Goal: Obtain resource: Download file/media

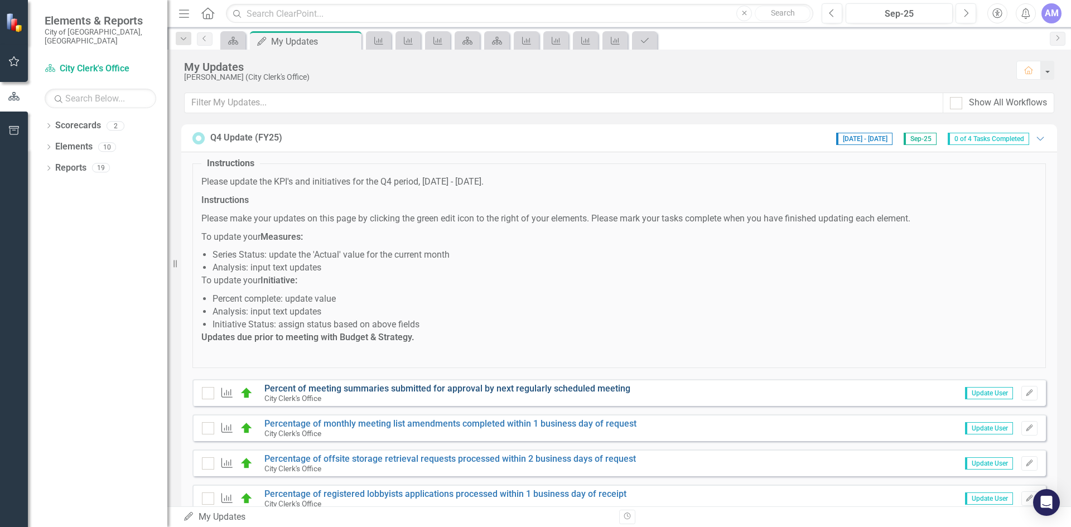
click at [560, 388] on link "Percent of meeting summaries submitted for approval by next regularly scheduled…" at bounding box center [447, 388] width 366 height 11
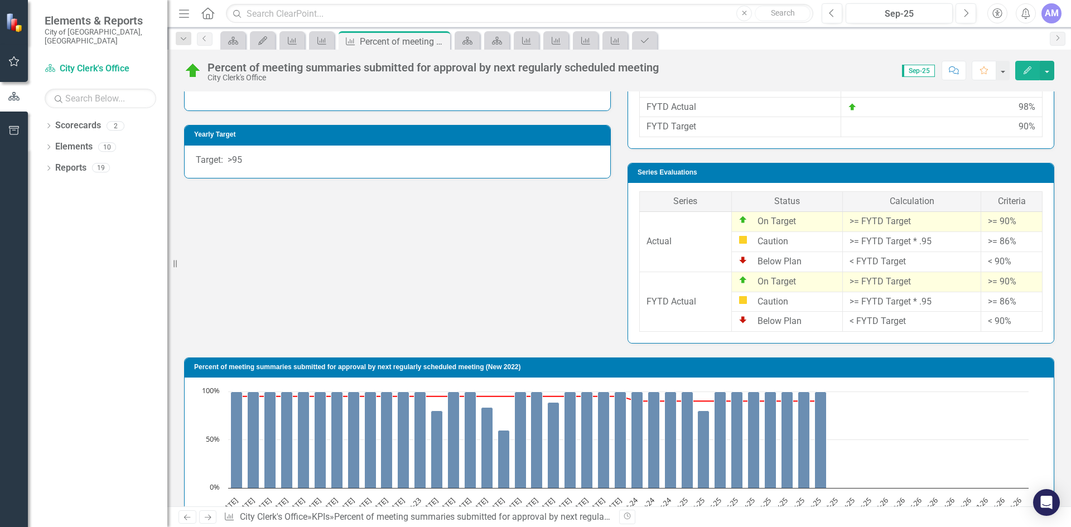
scroll to position [65, 0]
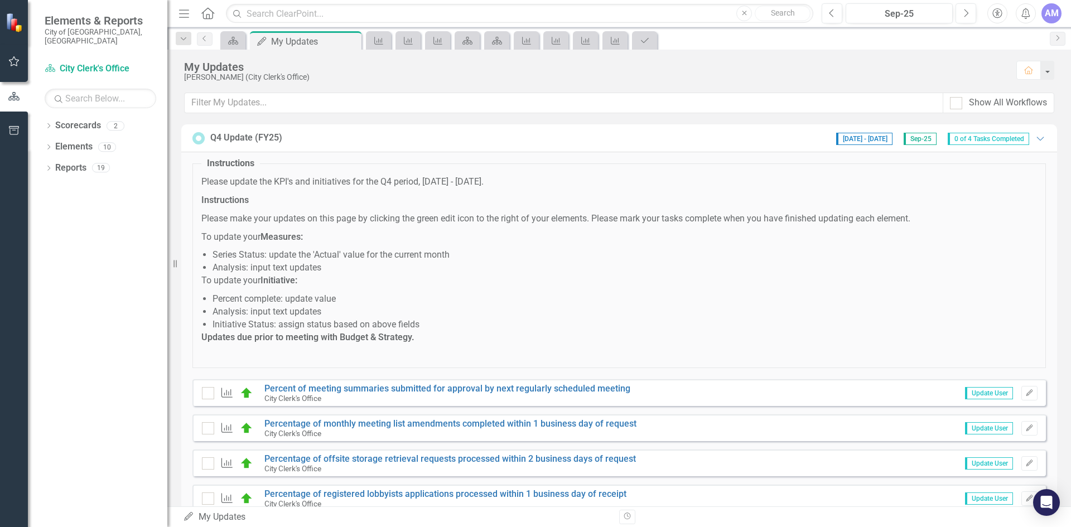
scroll to position [38, 0]
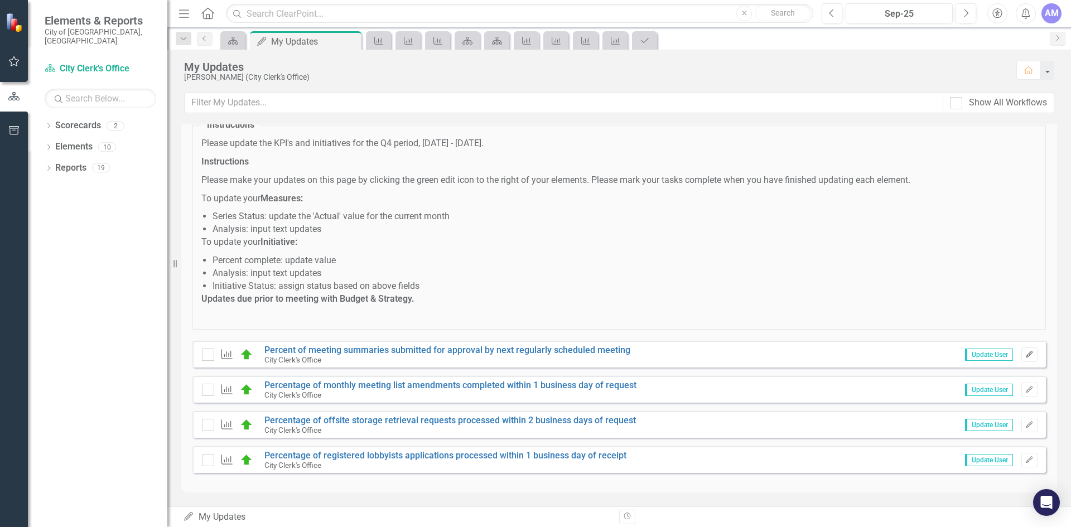
click at [1025, 355] on icon "Edit" at bounding box center [1029, 354] width 8 height 7
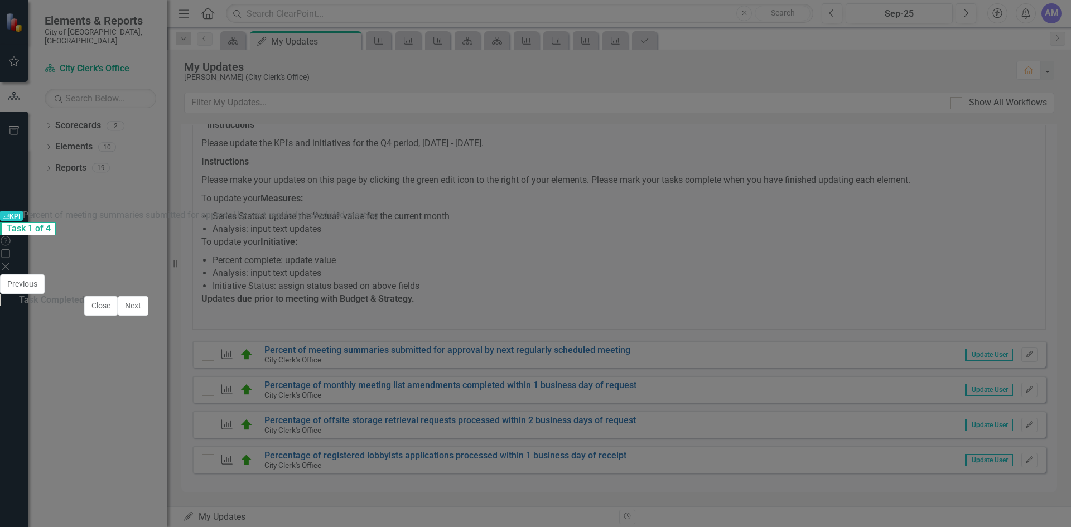
scroll to position [1210, 0]
click at [7, 301] on input "Task Completed" at bounding box center [3, 297] width 7 height 7
checkbox input "true"
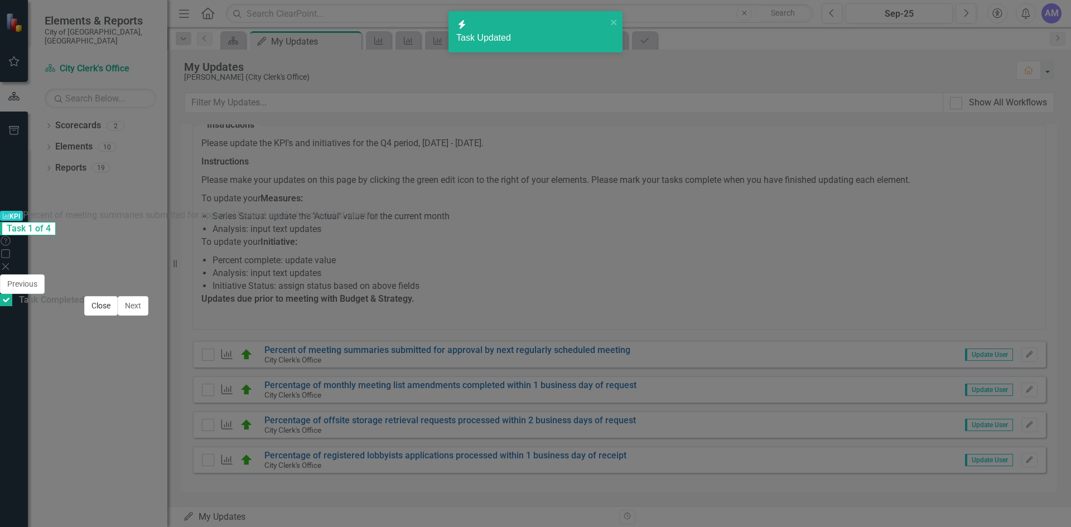
click at [118, 316] on button "Close" at bounding box center [100, 306] width 33 height 20
checkbox input "true"
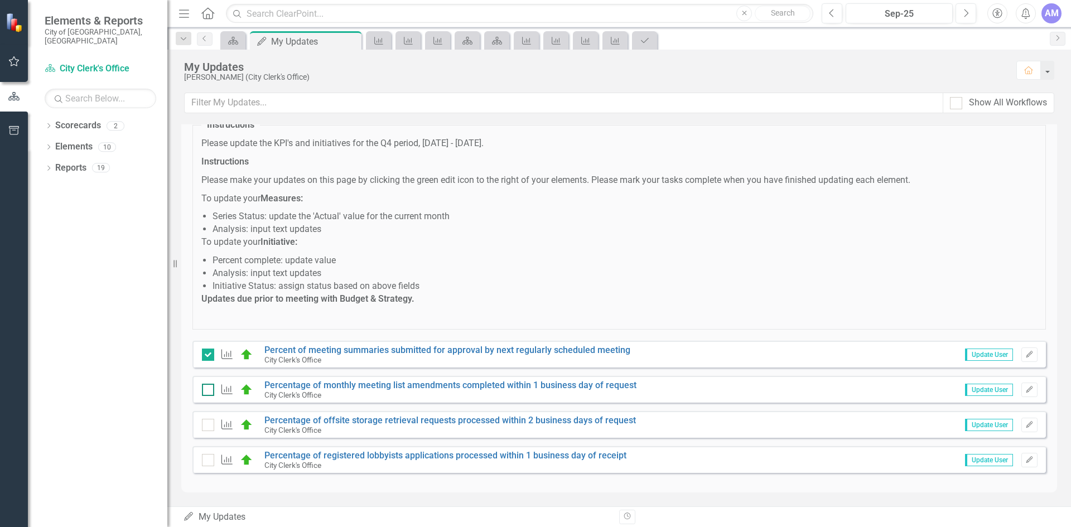
click at [205, 395] on div at bounding box center [208, 390] width 12 height 12
click at [205, 391] on input "checkbox" at bounding box center [205, 387] width 7 height 7
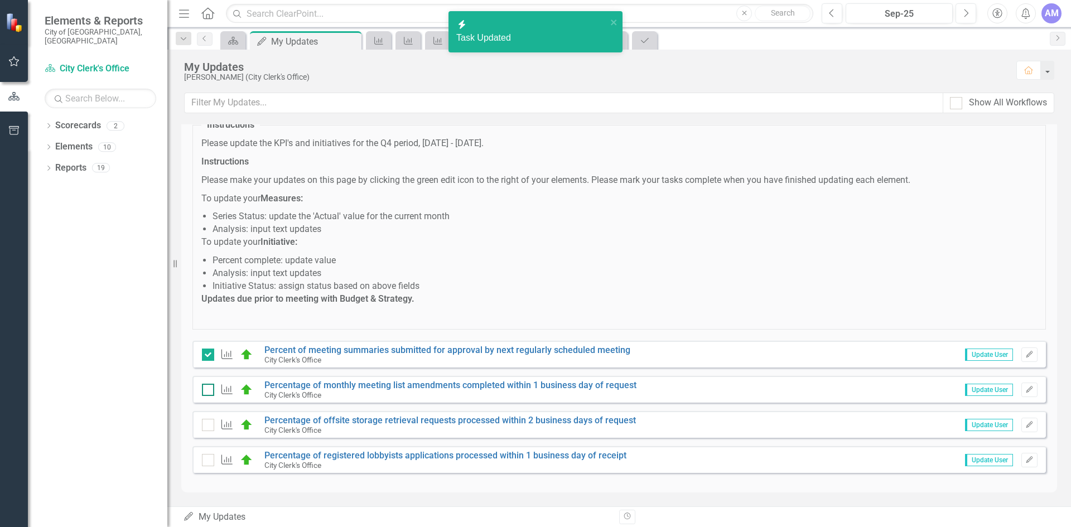
checkbox input "true"
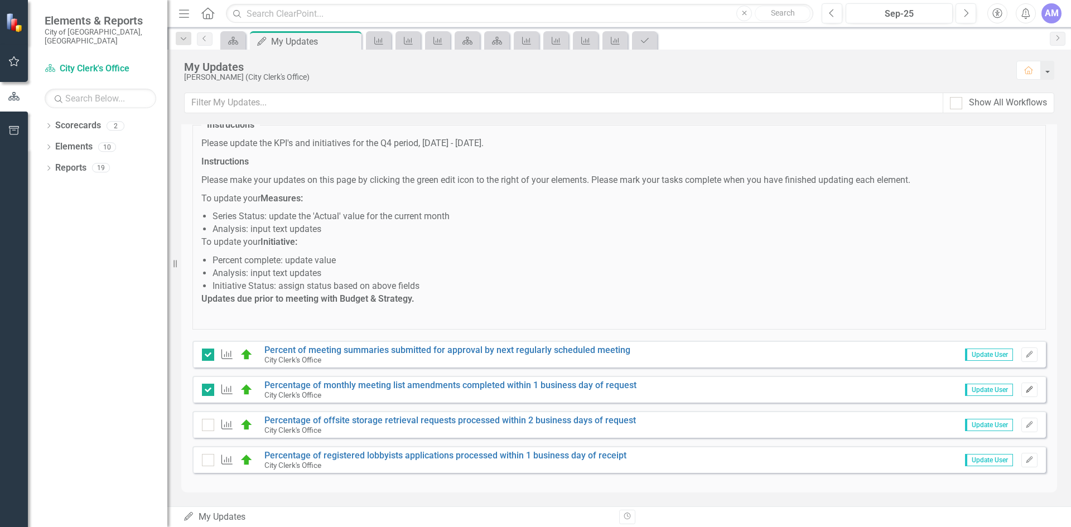
click at [1025, 387] on icon "Edit" at bounding box center [1029, 390] width 8 height 7
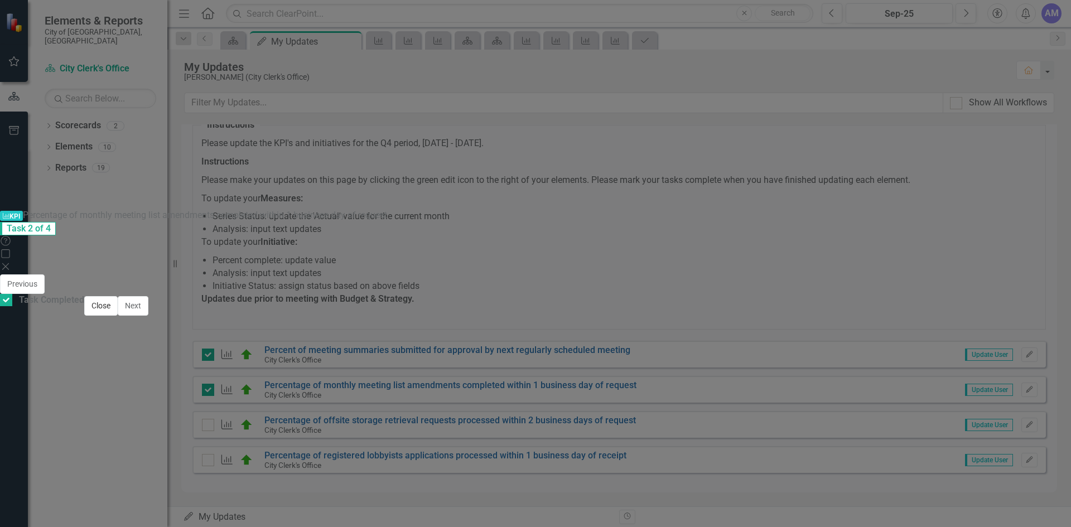
click at [118, 316] on button "Close" at bounding box center [100, 306] width 33 height 20
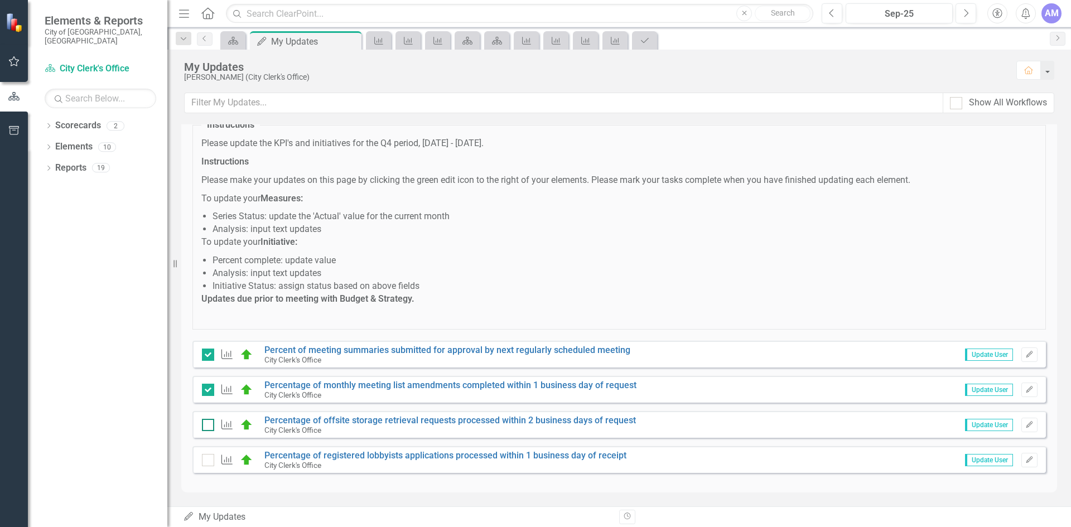
click at [208, 427] on div at bounding box center [208, 425] width 12 height 12
click at [208, 426] on input "checkbox" at bounding box center [205, 422] width 7 height 7
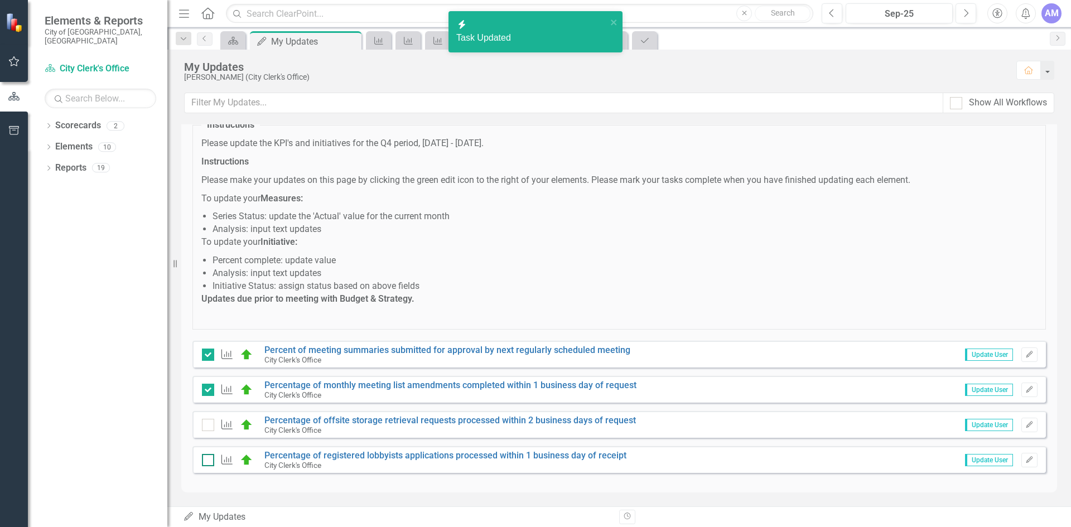
checkbox input "true"
click at [206, 454] on input "checkbox" at bounding box center [205, 457] width 7 height 7
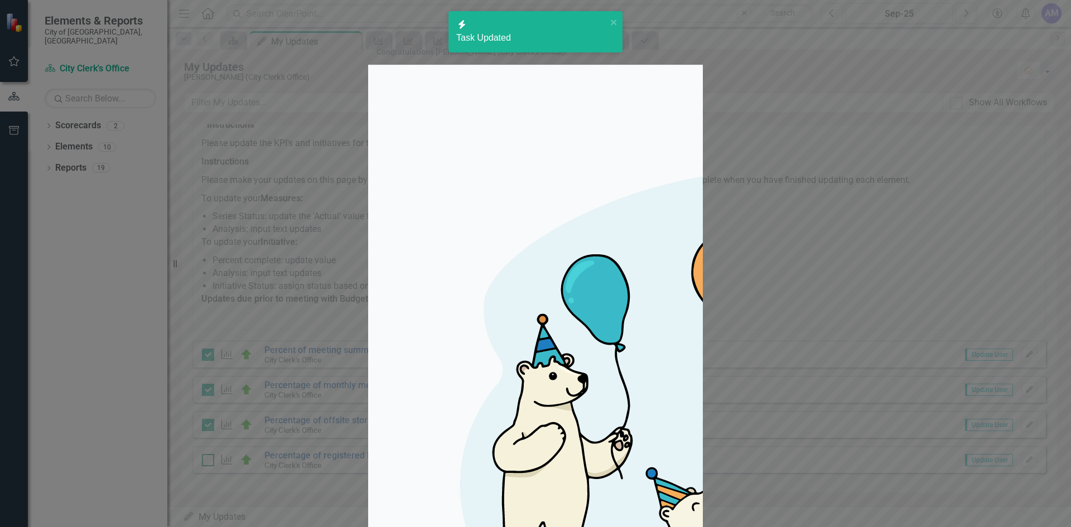
checkbox input "true"
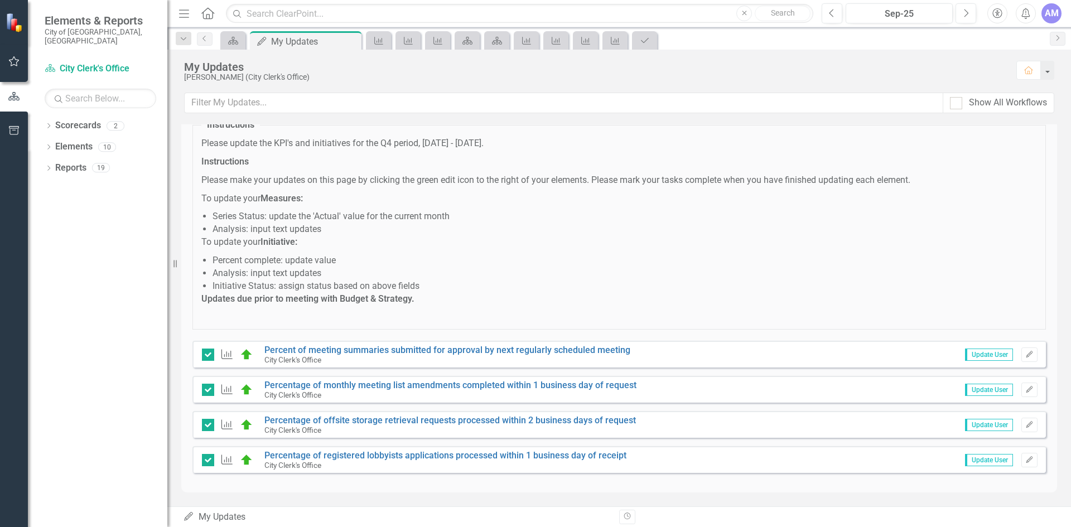
scroll to position [0, 0]
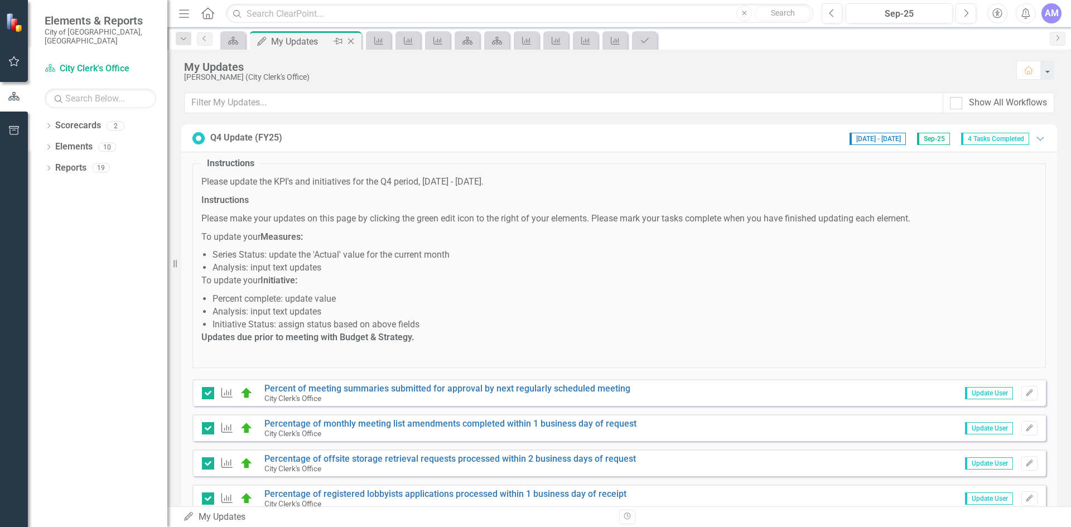
click at [337, 39] on icon "Pin" at bounding box center [338, 41] width 9 height 11
click at [351, 42] on icon "Scorecard" at bounding box center [350, 40] width 11 height 9
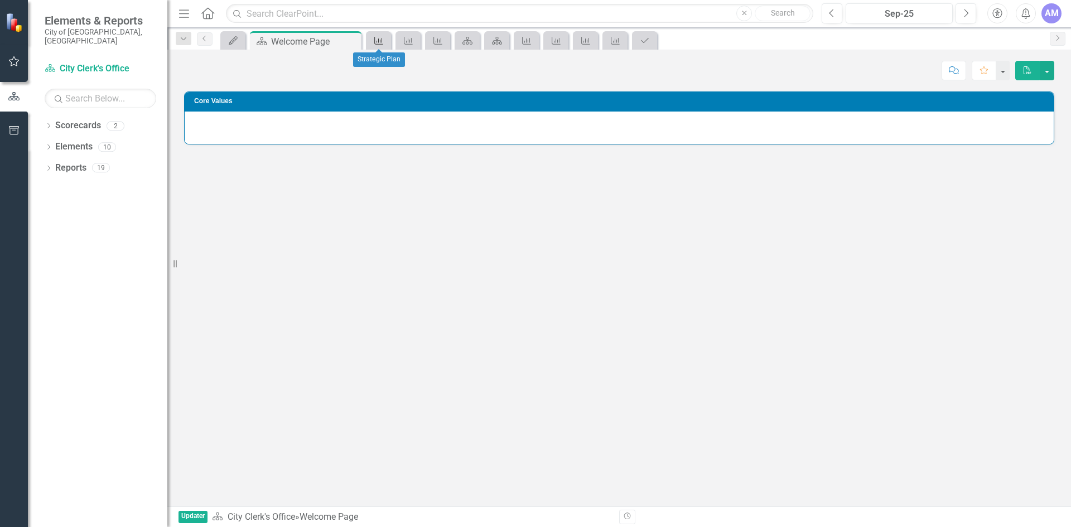
click at [386, 39] on link "KPI" at bounding box center [379, 40] width 20 height 14
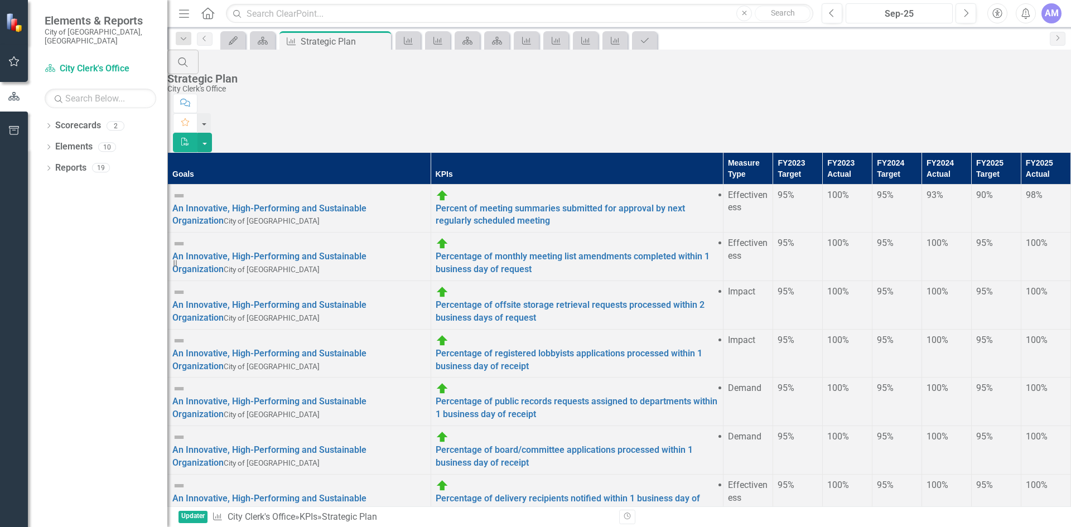
click at [902, 15] on div "Sep-25" at bounding box center [899, 13] width 99 height 13
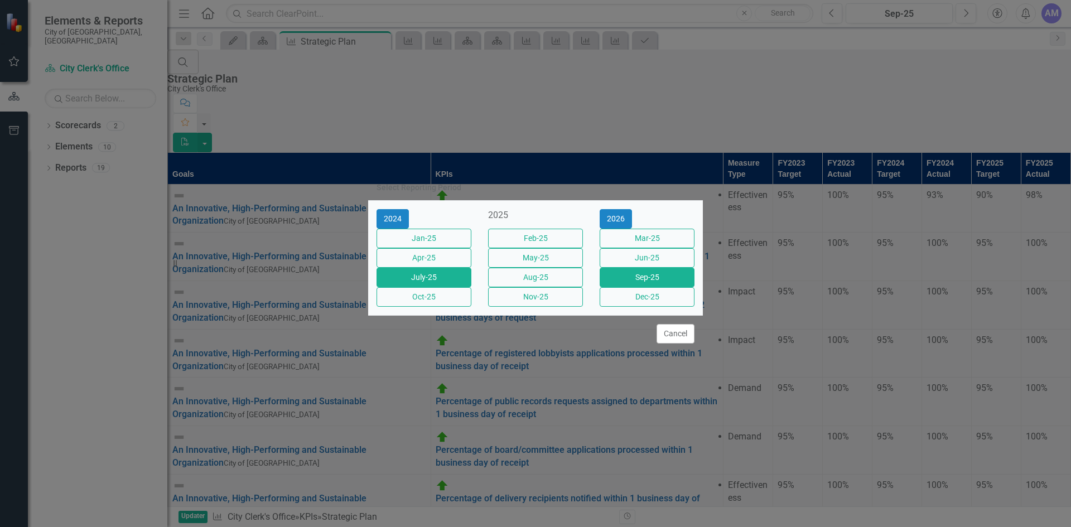
click at [455, 283] on button "July-25" at bounding box center [424, 278] width 95 height 20
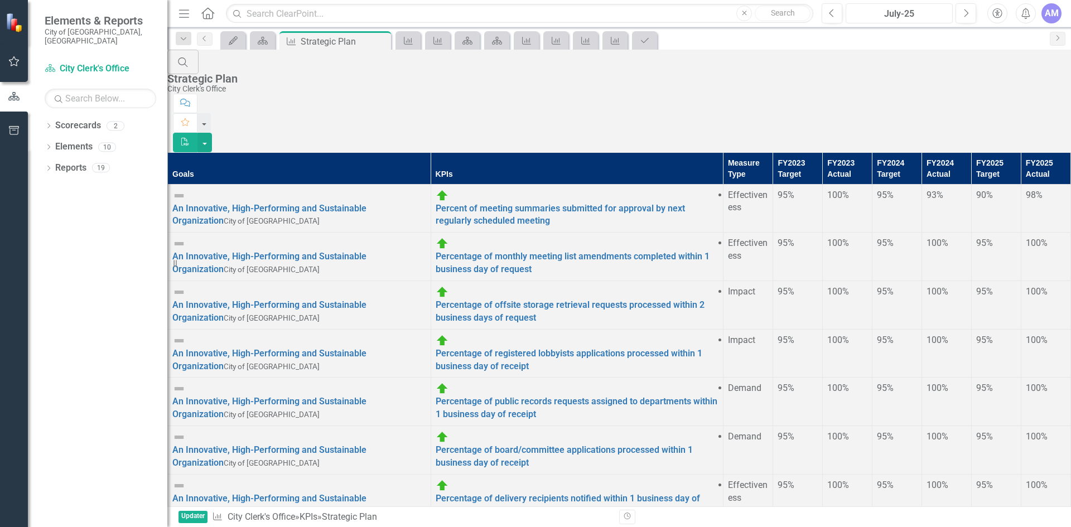
click at [932, 14] on div "July-25" at bounding box center [899, 13] width 99 height 13
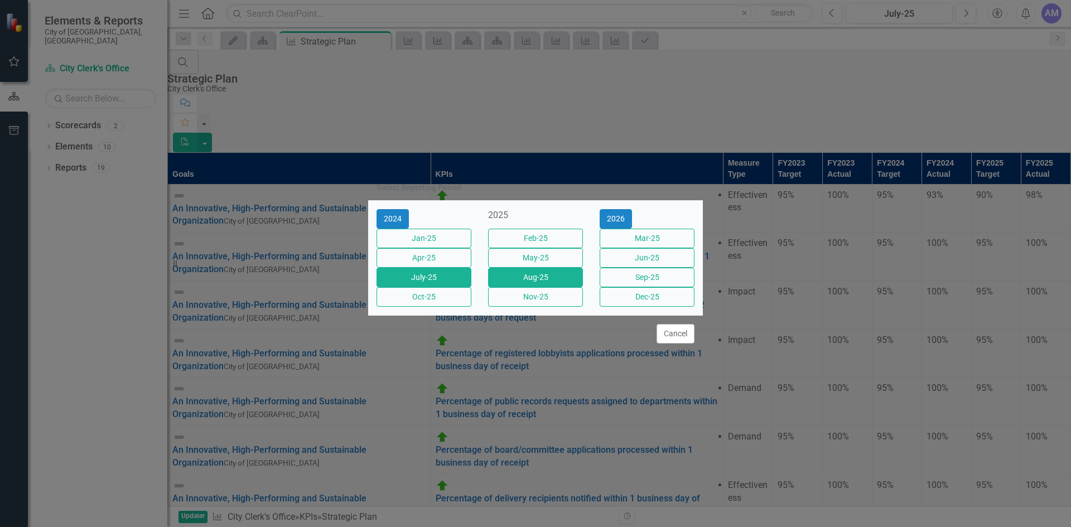
click at [548, 277] on button "Aug-25" at bounding box center [535, 278] width 95 height 20
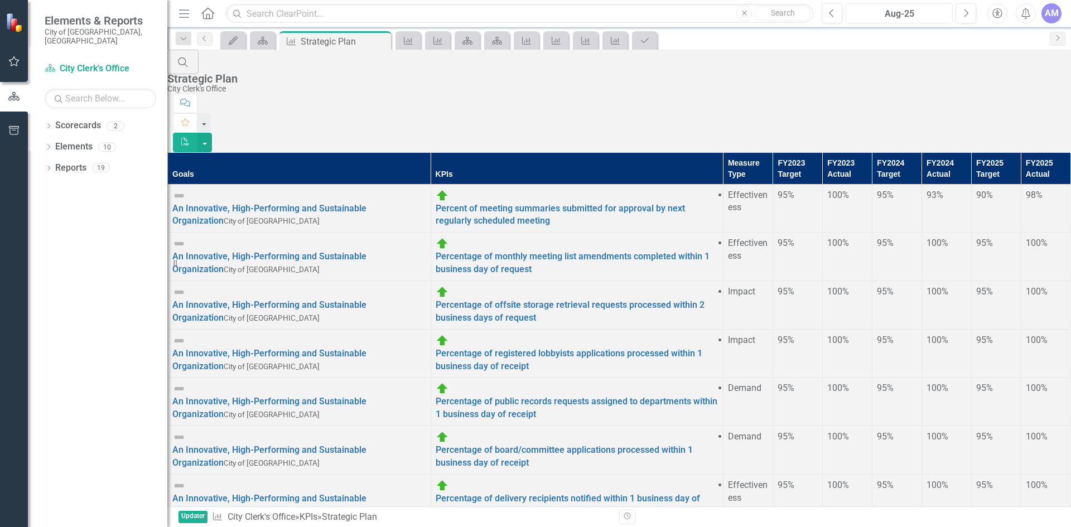
click at [904, 15] on div "Aug-25" at bounding box center [899, 13] width 99 height 13
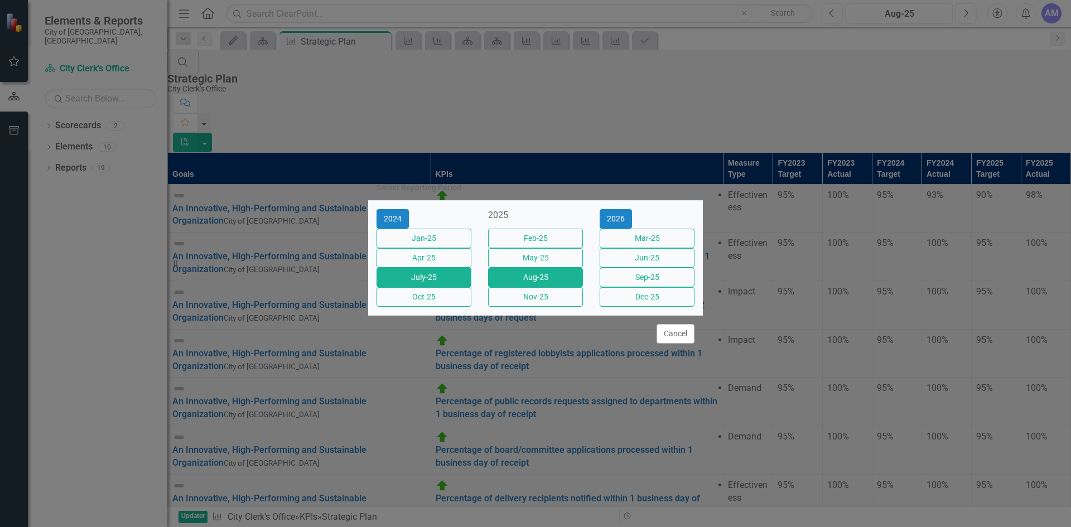
click at [410, 286] on button "July-25" at bounding box center [424, 278] width 95 height 20
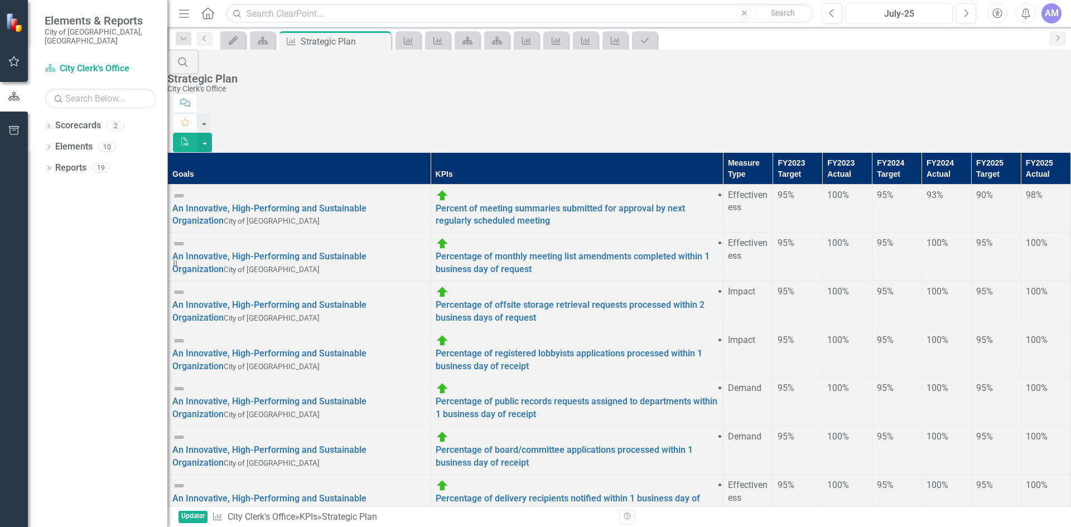
click at [878, 14] on div "July-25" at bounding box center [899, 13] width 99 height 13
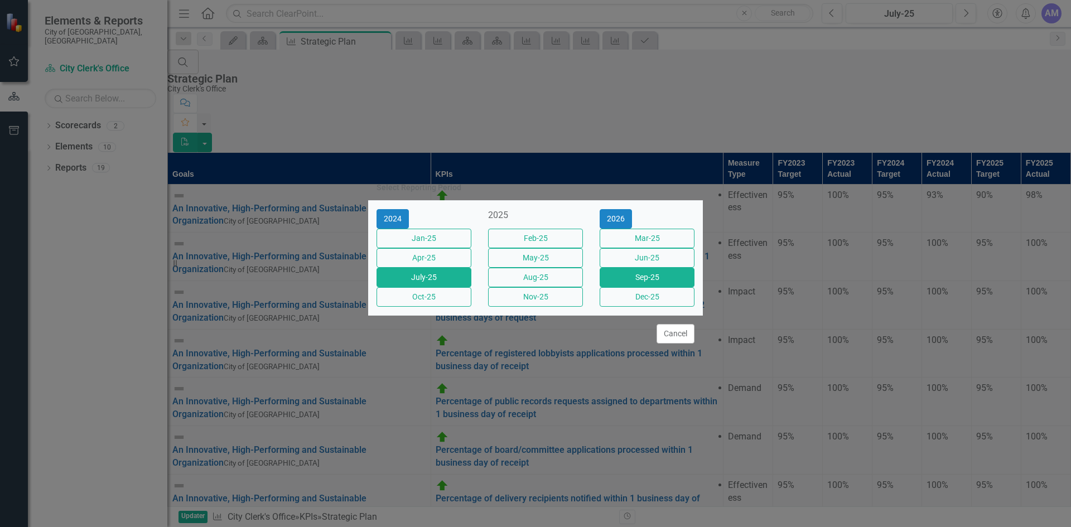
click at [627, 284] on button "Sep-25" at bounding box center [647, 278] width 95 height 20
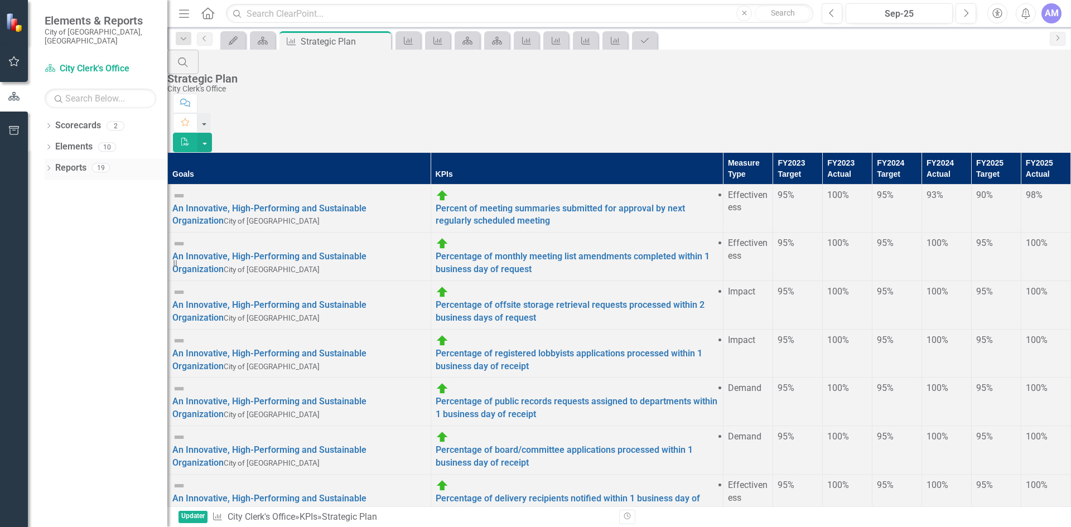
click at [49, 166] on icon "Dropdown" at bounding box center [49, 169] width 8 height 6
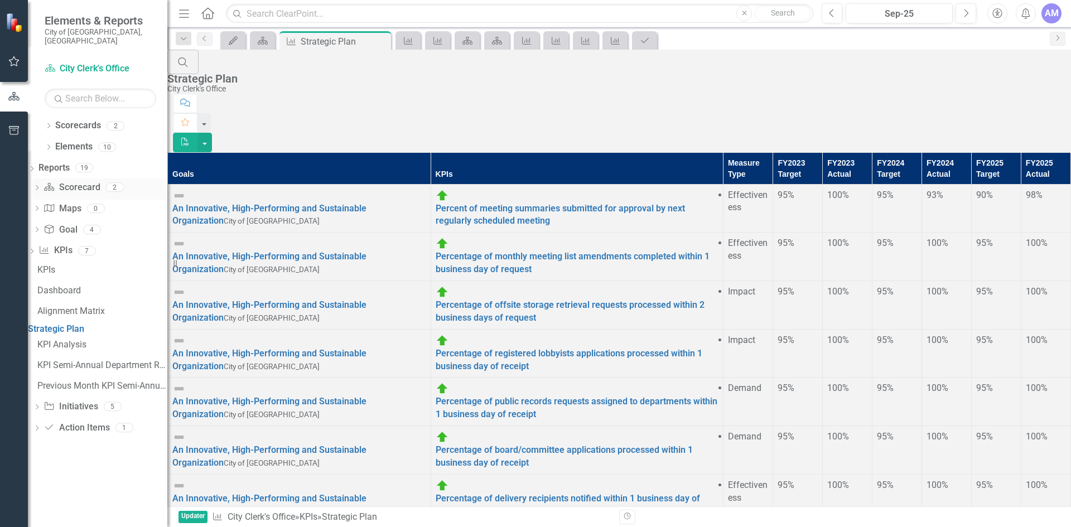
click at [41, 186] on icon "Dropdown" at bounding box center [37, 189] width 8 height 6
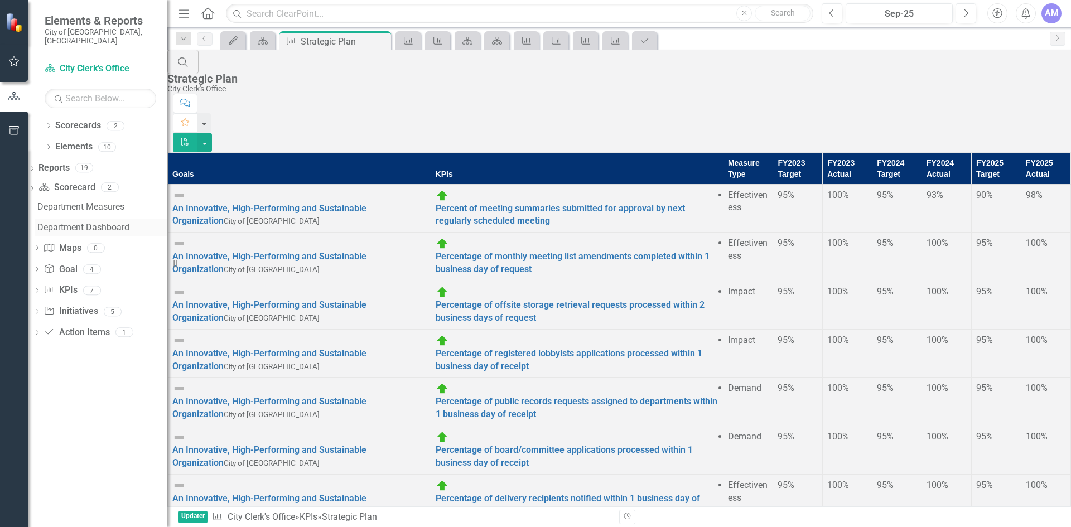
click at [66, 223] on div "Department Dashboard" at bounding box center [102, 228] width 130 height 10
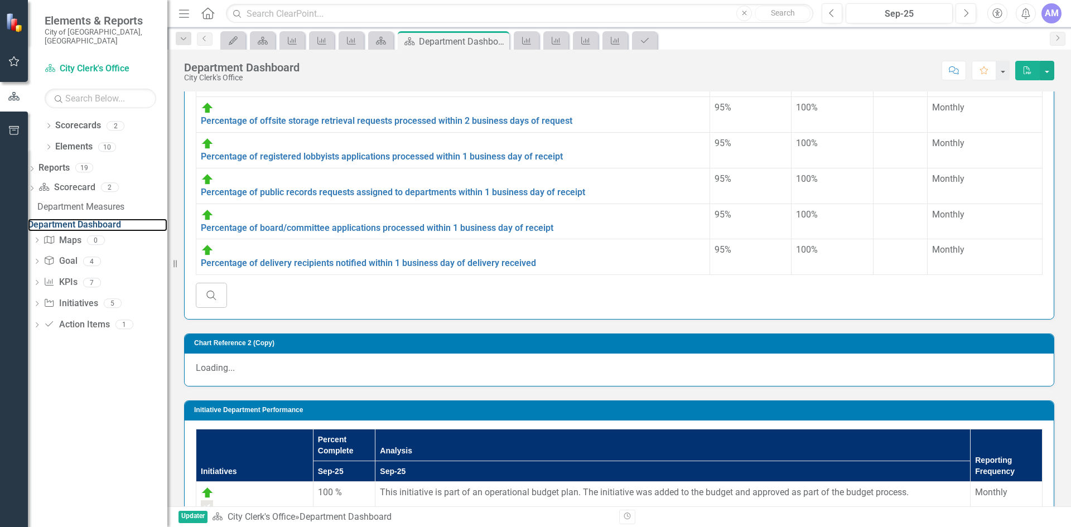
scroll to position [204, 0]
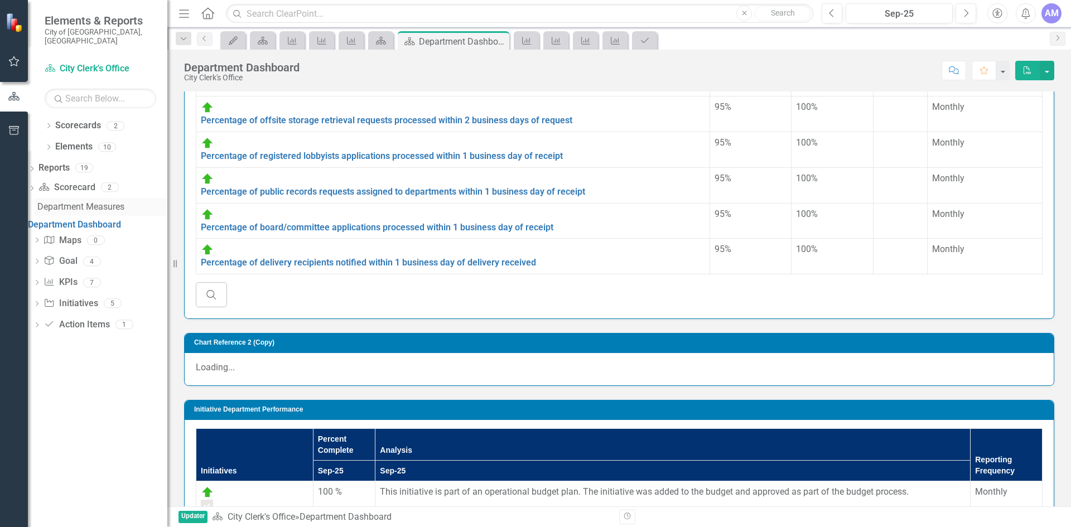
click at [100, 202] on div "Department Measures" at bounding box center [102, 207] width 130 height 10
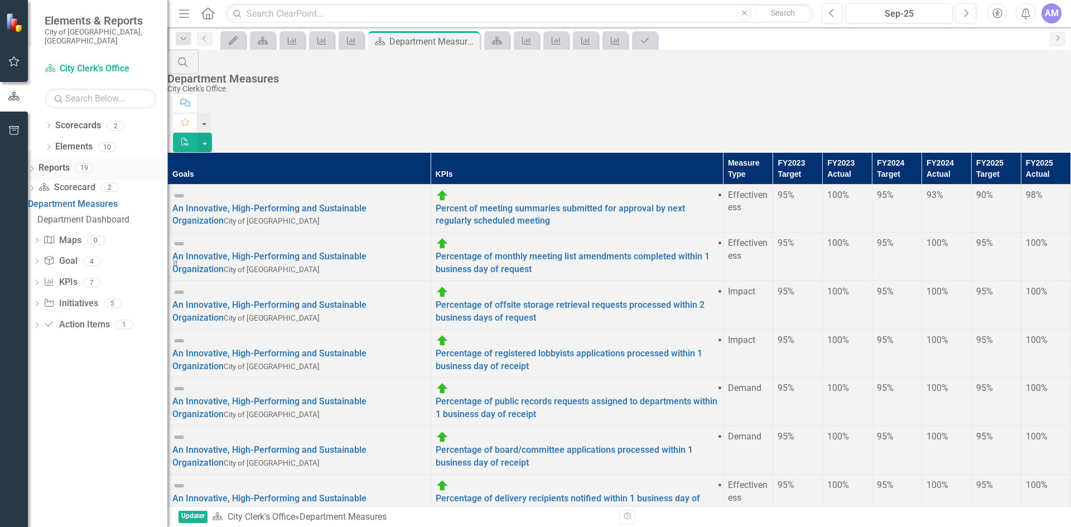
click at [36, 167] on icon "Dropdown" at bounding box center [32, 170] width 8 height 6
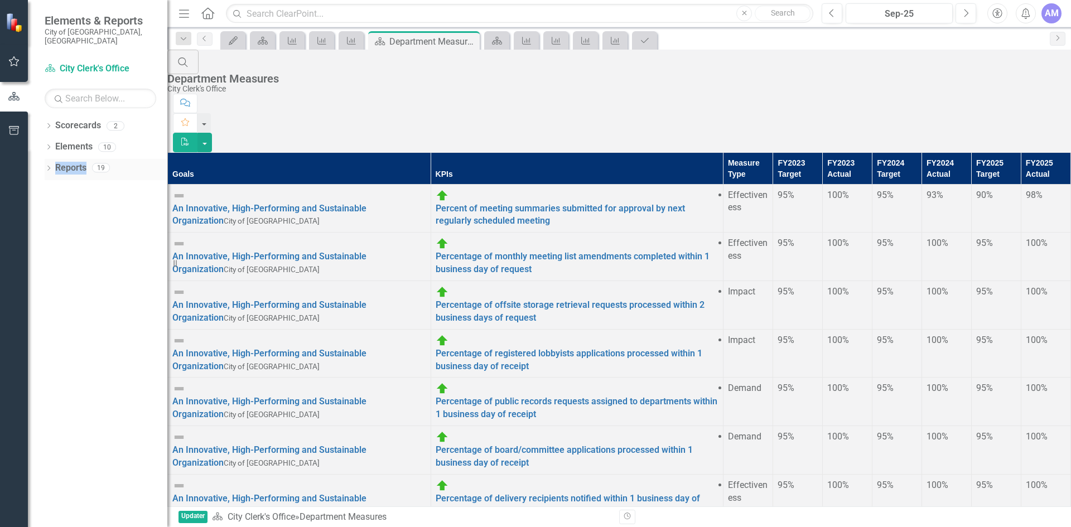
click at [50, 166] on icon "Dropdown" at bounding box center [49, 169] width 8 height 6
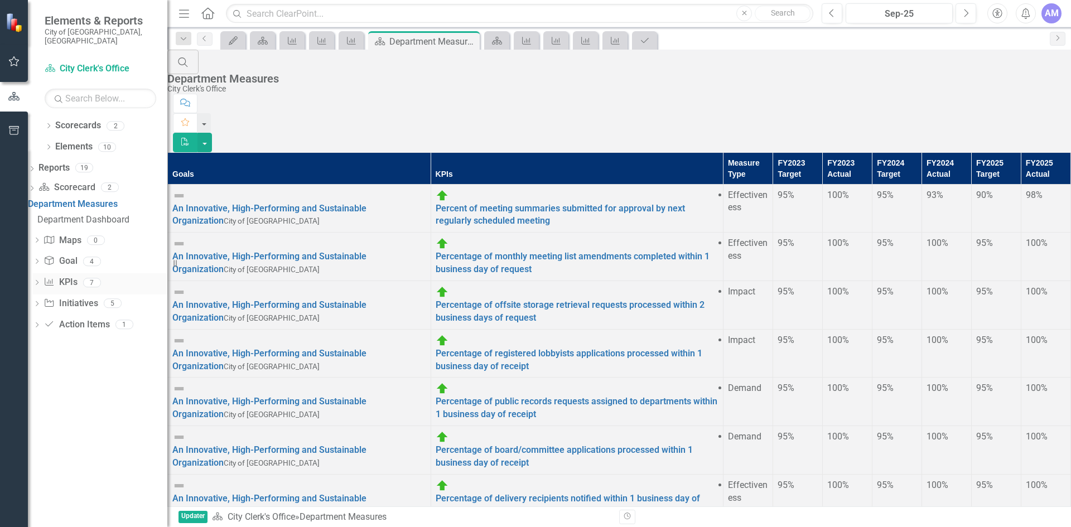
click at [41, 281] on icon "Dropdown" at bounding box center [37, 284] width 8 height 6
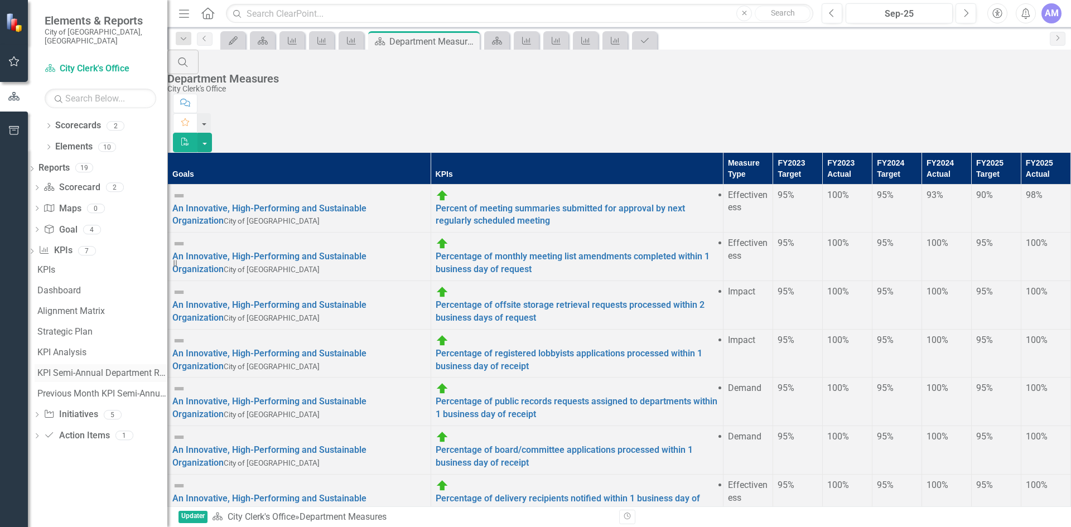
click at [78, 368] on div "KPI Semi-Annual Department Report" at bounding box center [102, 373] width 130 height 10
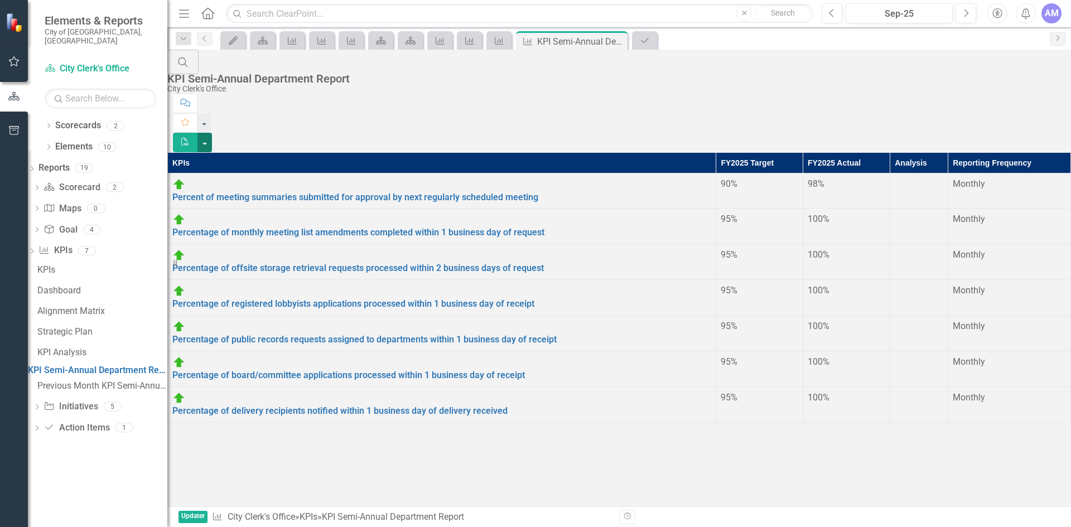
click at [212, 133] on button "button" at bounding box center [205, 143] width 15 height 20
click at [1024, 85] on link "PDF Export to PDF" at bounding box center [1010, 91] width 88 height 21
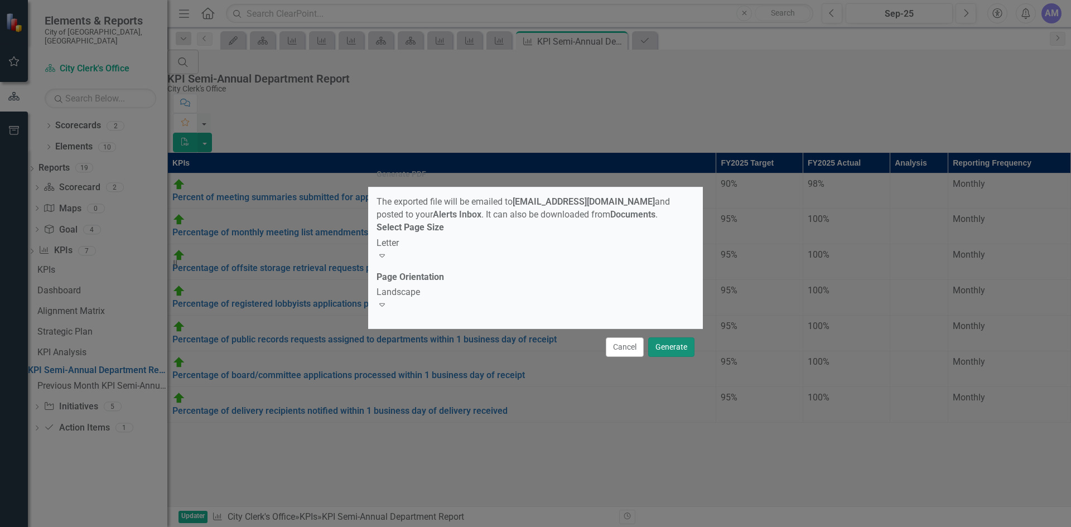
click at [663, 343] on button "Generate" at bounding box center [671, 348] width 46 height 20
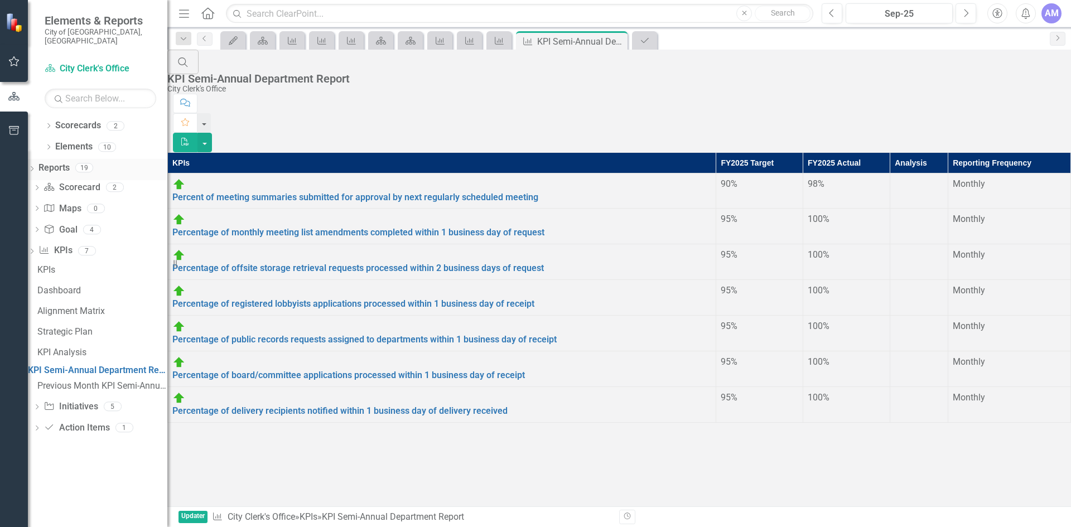
click at [36, 167] on icon "Dropdown" at bounding box center [32, 170] width 8 height 6
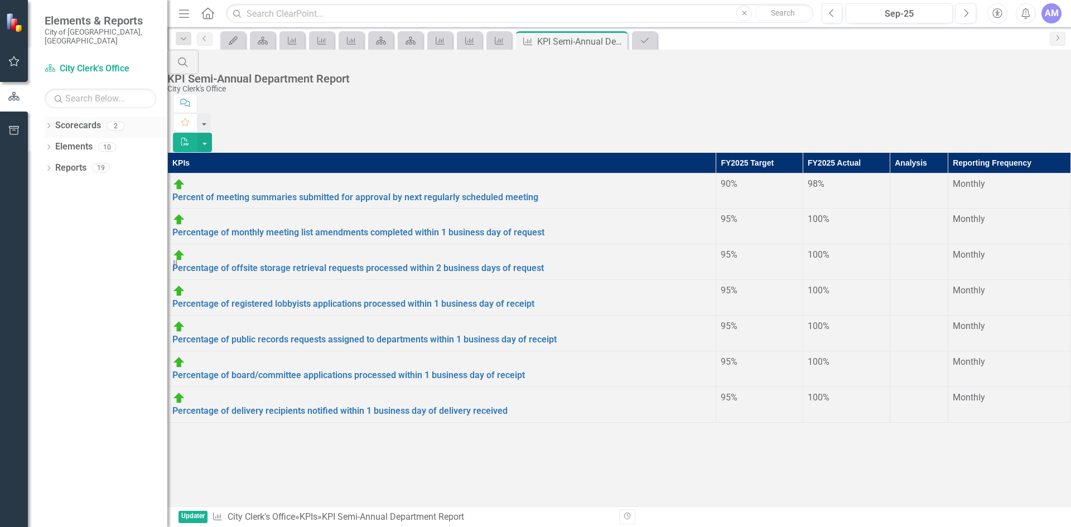
click at [45, 124] on icon "Dropdown" at bounding box center [49, 127] width 8 height 6
click at [42, 143] on icon "Dropdown" at bounding box center [37, 146] width 8 height 7
click at [86, 159] on link "City Clerk's Office" at bounding box center [106, 165] width 123 height 13
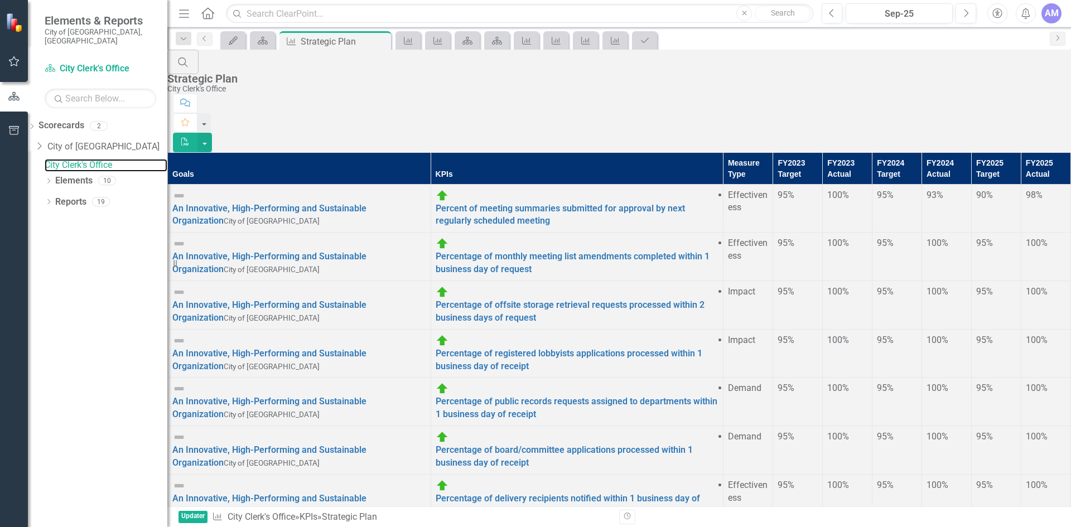
scroll to position [19, 0]
click at [45, 142] on icon "Dropdown" at bounding box center [38, 146] width 11 height 9
click at [42, 143] on icon "Dropdown" at bounding box center [37, 146] width 8 height 7
click at [51, 177] on div "Dropdown" at bounding box center [49, 181] width 8 height 9
click at [41, 224] on icon "Dropdown" at bounding box center [37, 224] width 8 height 6
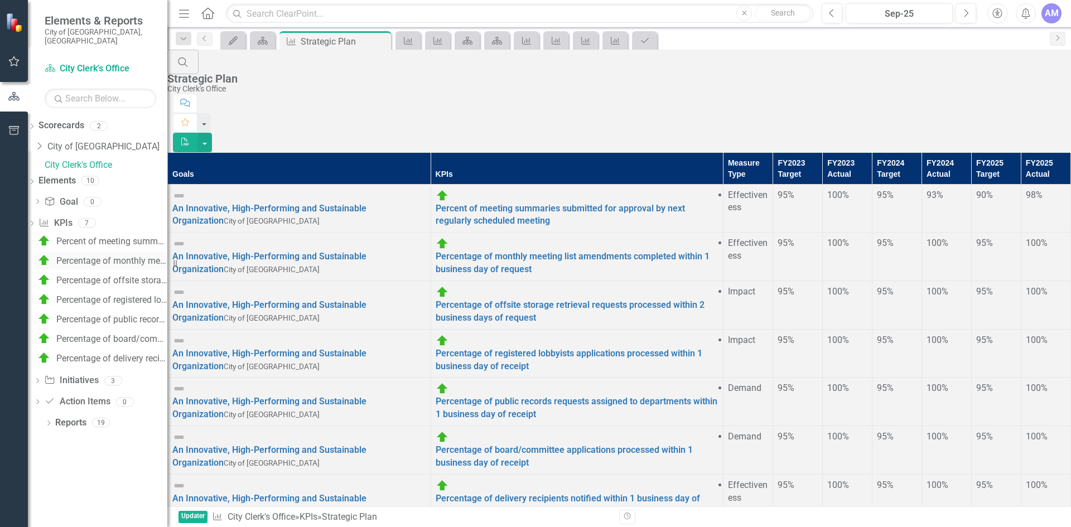
click at [90, 266] on link "Percentage of monthly meeting list amendments completed within 1 business day o…" at bounding box center [101, 261] width 133 height 18
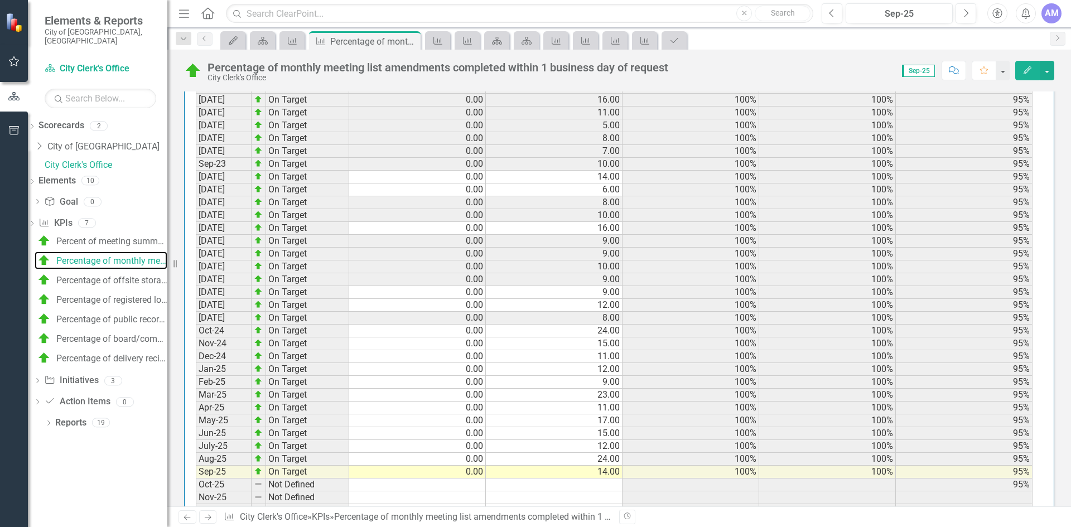
scroll to position [1224, 0]
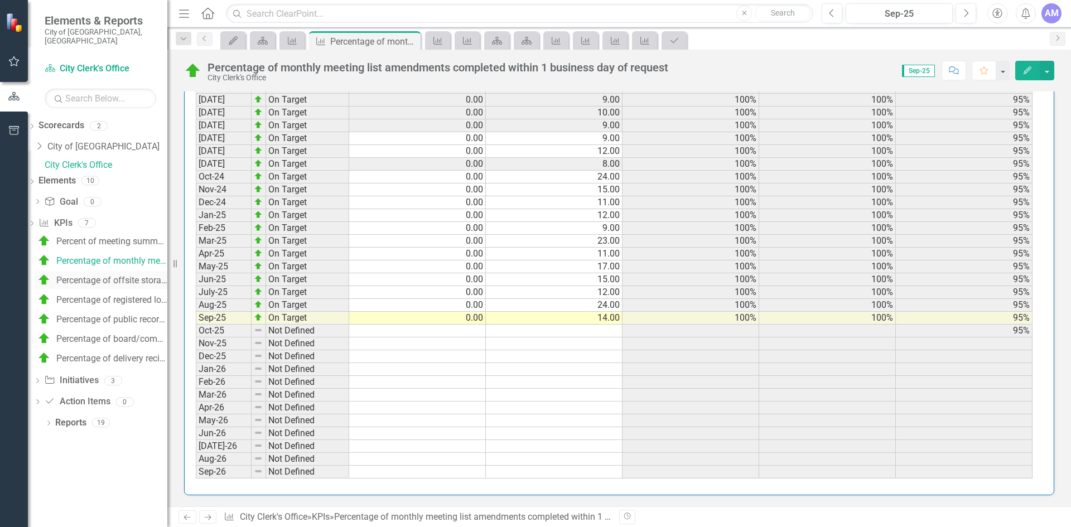
click at [113, 276] on div "Percentage of offsite storage retrieval requests processed within 2 business da…" at bounding box center [111, 281] width 111 height 10
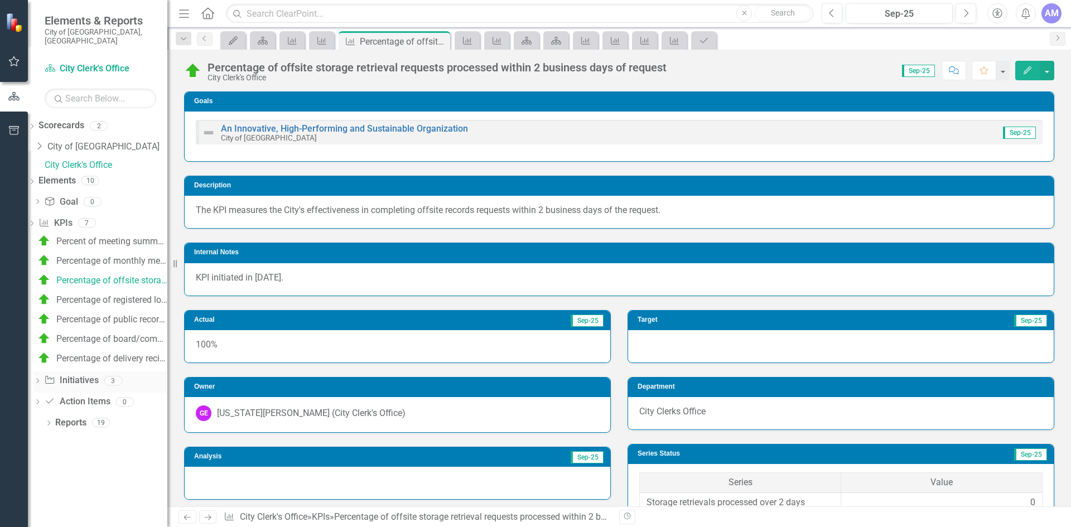
click at [41, 380] on icon "Dropdown" at bounding box center [37, 382] width 8 height 6
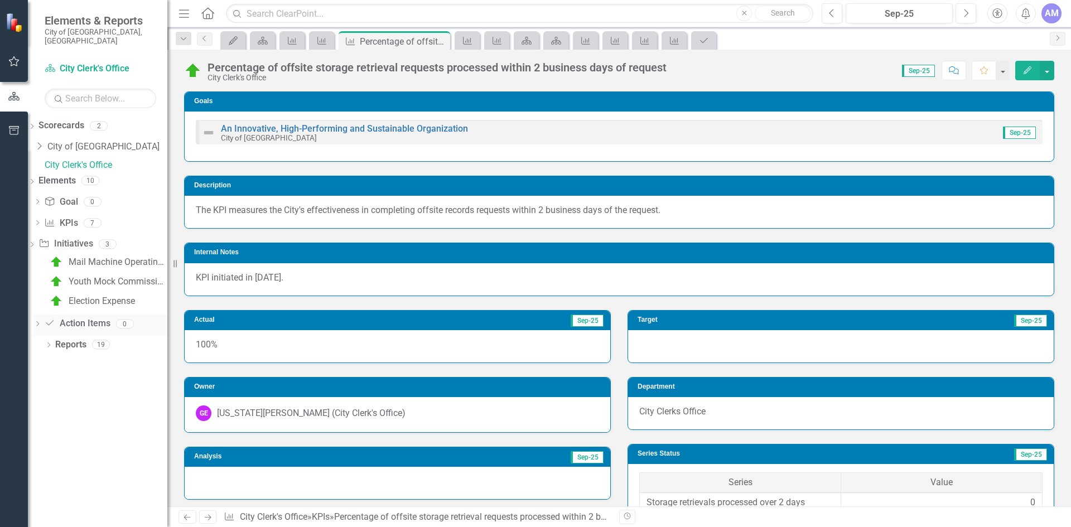
click at [41, 324] on icon "Dropdown" at bounding box center [37, 325] width 8 height 6
click at [53, 285] on div "Dropdown Reports 19" at bounding box center [106, 287] width 123 height 21
click at [46, 288] on icon "Dropdown" at bounding box center [49, 288] width 8 height 6
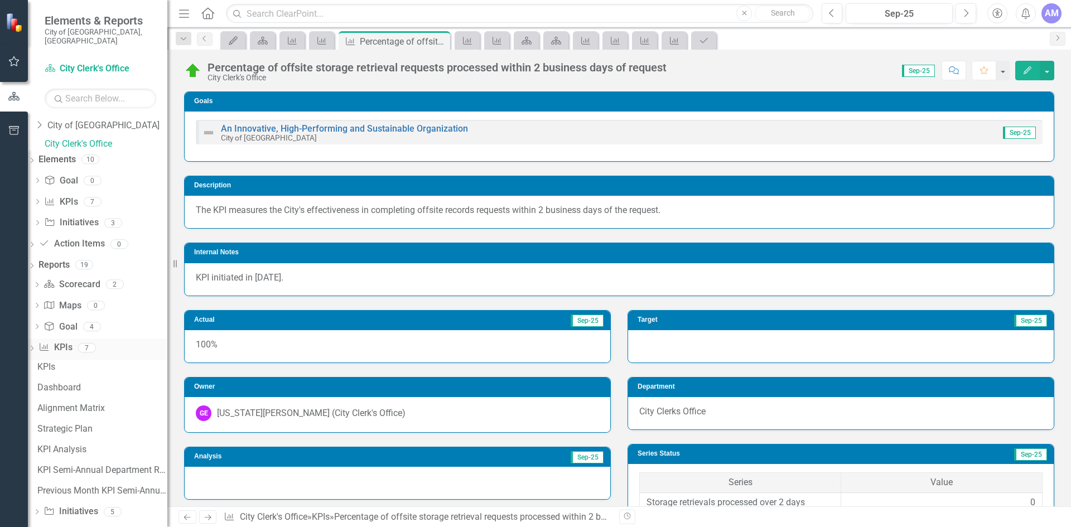
scroll to position [55, 0]
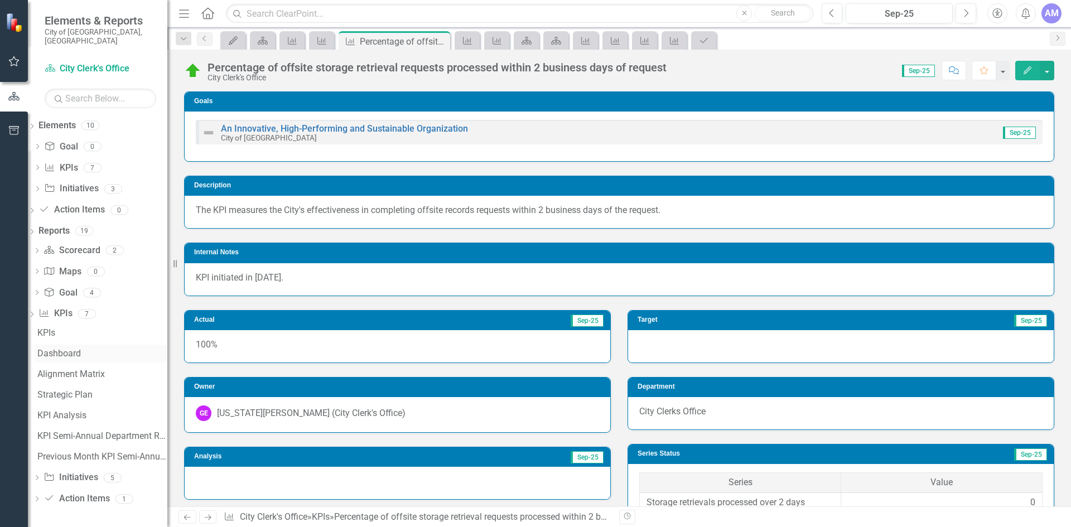
click at [89, 359] on link "Dashboard" at bounding box center [101, 354] width 133 height 18
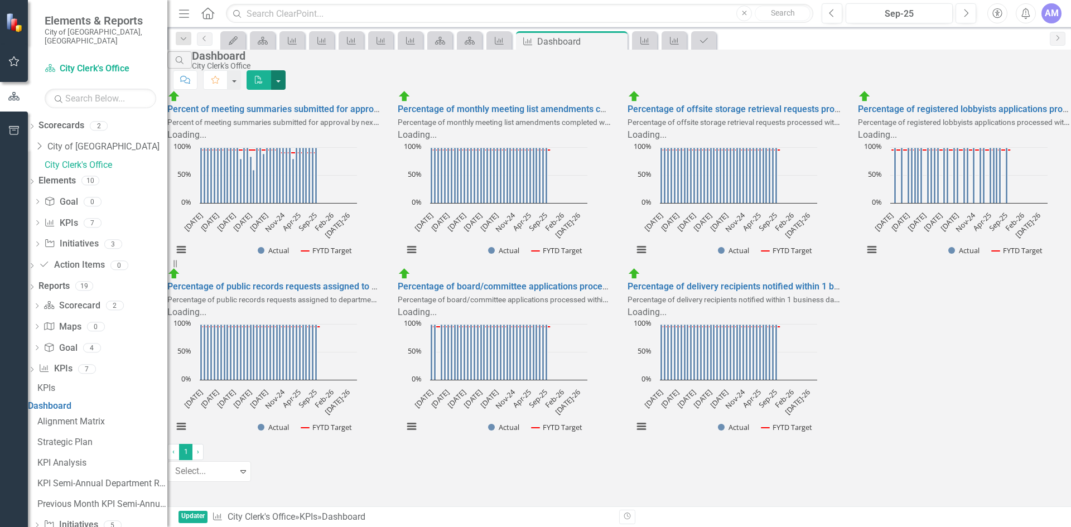
click at [286, 76] on button "button" at bounding box center [278, 80] width 15 height 20
click at [1017, 90] on link "PDF Export to PDF" at bounding box center [1001, 91] width 109 height 21
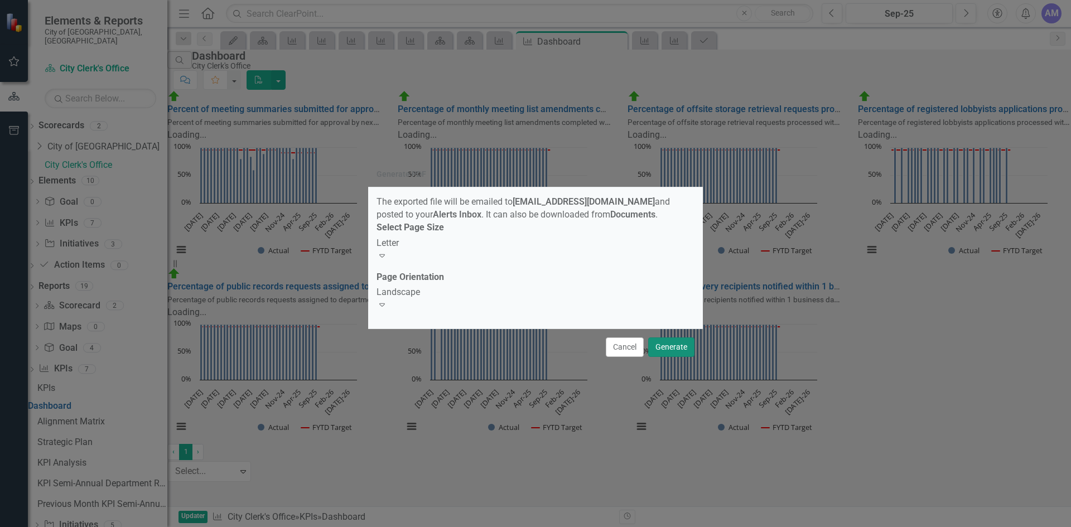
click at [690, 345] on button "Generate" at bounding box center [671, 348] width 46 height 20
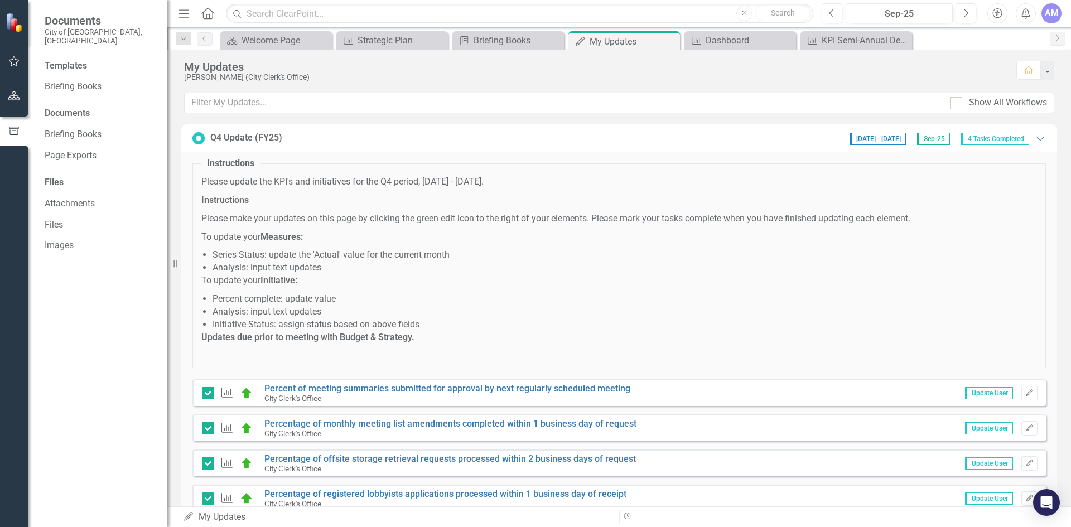
click at [221, 137] on div "Q4 Update (FY25)" at bounding box center [246, 138] width 72 height 13
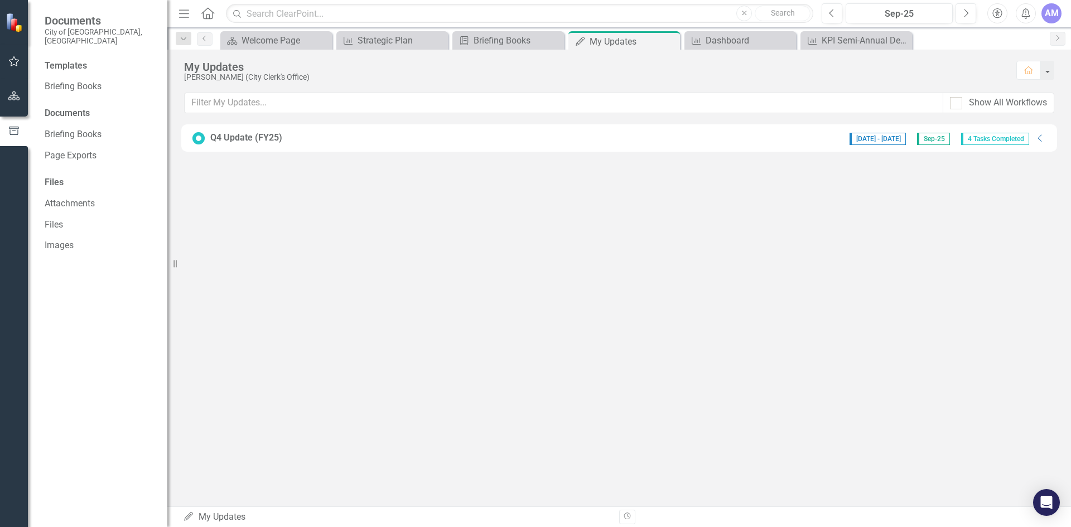
click at [221, 137] on div "Q4 Update (FY25)" at bounding box center [246, 138] width 72 height 13
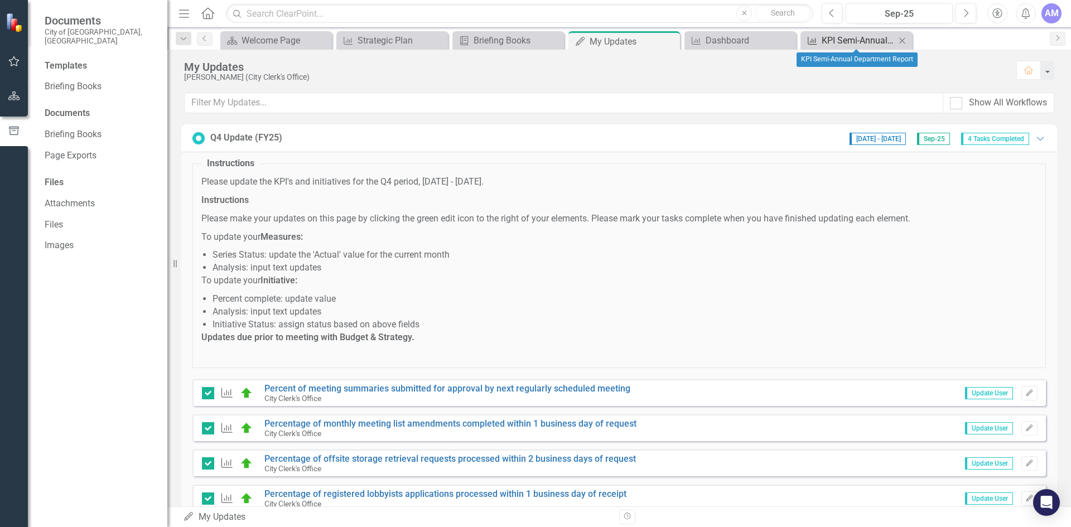
click at [837, 47] on div "KPI Semi-Annual Department Report" at bounding box center [859, 40] width 74 height 14
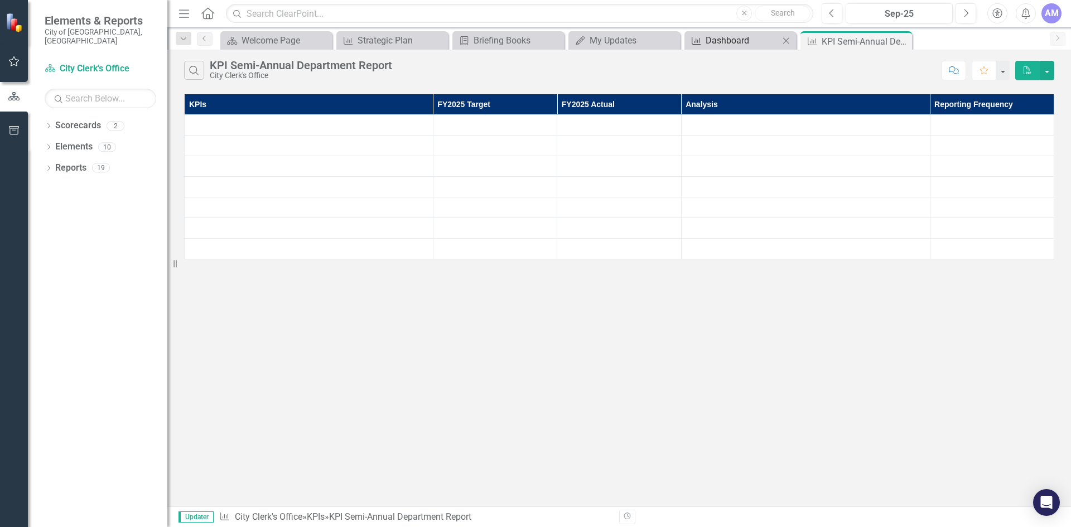
click at [762, 40] on div "Dashboard" at bounding box center [743, 40] width 74 height 14
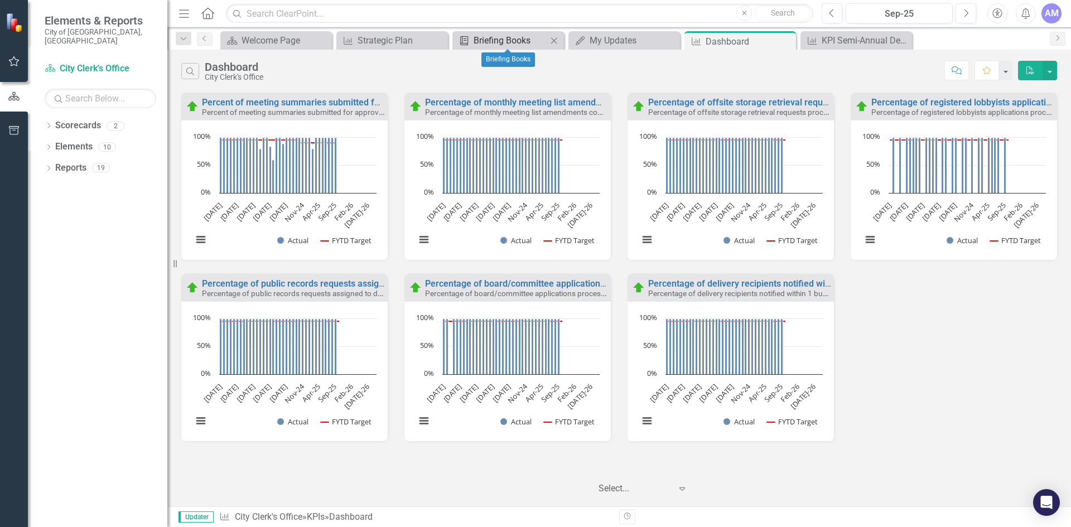
click at [489, 40] on div "Briefing Books" at bounding box center [511, 40] width 74 height 14
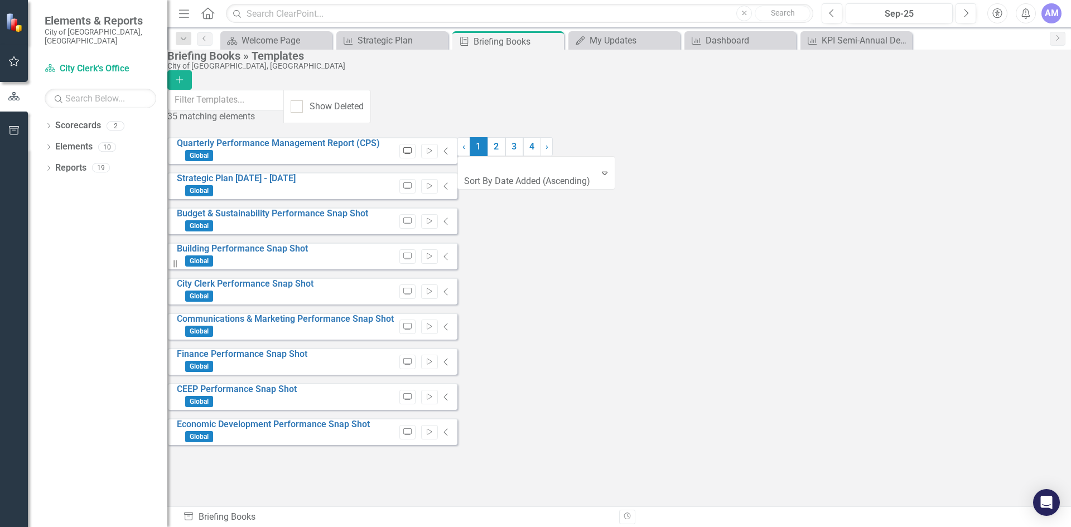
click at [412, 148] on icon "Preview" at bounding box center [407, 151] width 8 height 7
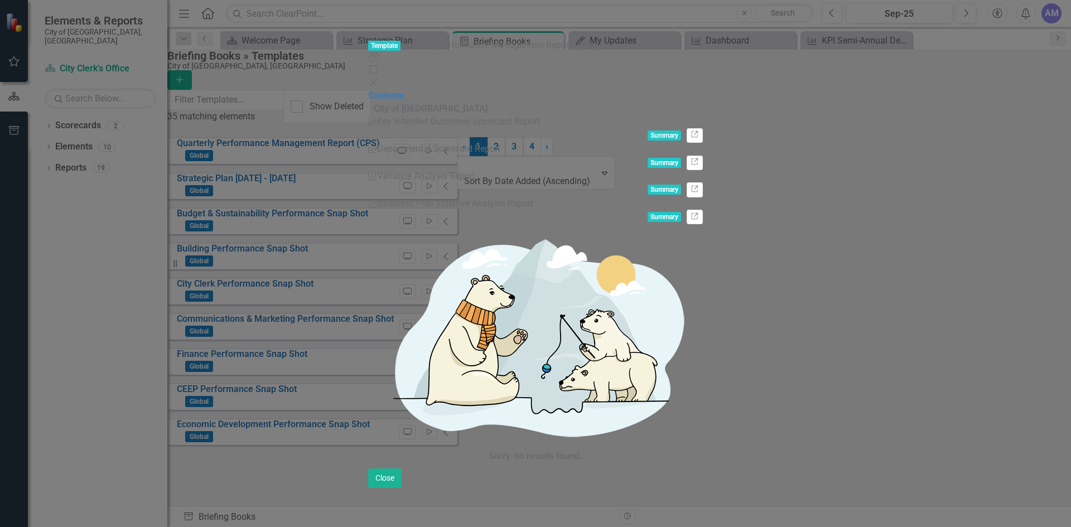
click at [681, 131] on span "Summary" at bounding box center [664, 136] width 33 height 10
click at [454, 115] on div "KPI Key Intended Outcomes Scorecard Report Summary Link" at bounding box center [535, 128] width 335 height 27
click at [440, 115] on div "Key Intended Outcomes Scorecard Report" at bounding box center [458, 121] width 163 height 13
click at [419, 143] on div "Departmental Scorecard Report" at bounding box center [438, 149] width 123 height 13
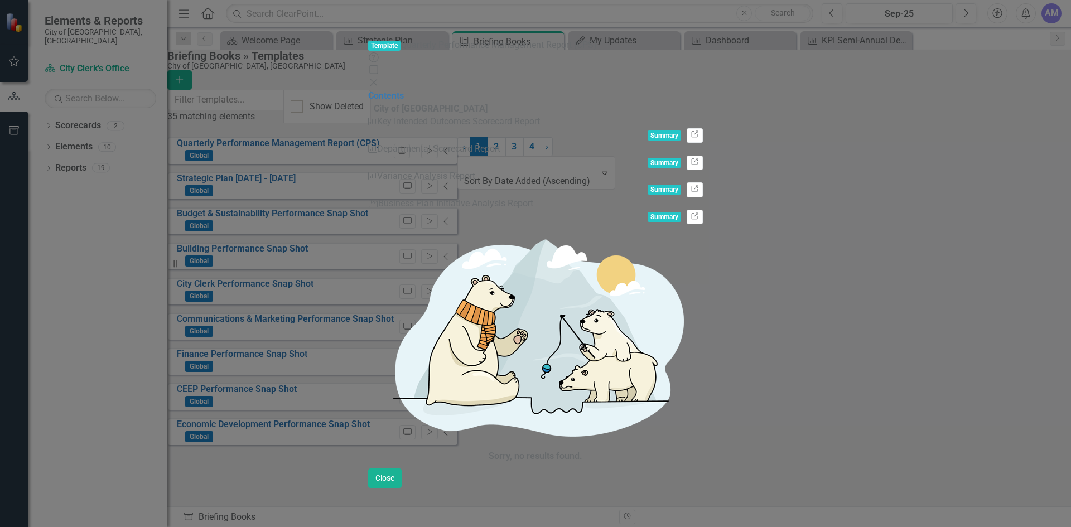
click at [418, 170] on div "Variance Analysis Report" at bounding box center [426, 176] width 98 height 13
click at [416, 198] on div "Business Plan Initiative Analysis Report" at bounding box center [455, 204] width 155 height 13
click at [379, 78] on icon "Close" at bounding box center [373, 82] width 11 height 9
